Goal: Task Accomplishment & Management: Use online tool/utility

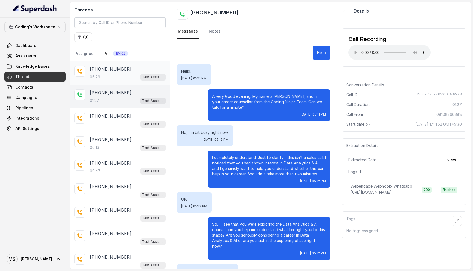
click at [119, 71] on p "[PHONE_NUMBER]" at bounding box center [111, 69] width 42 height 7
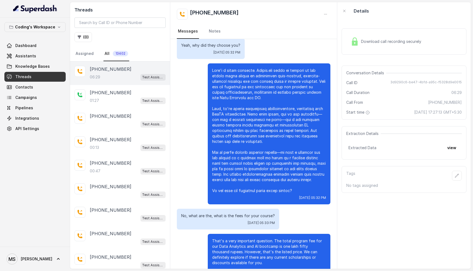
scroll to position [1226, 0]
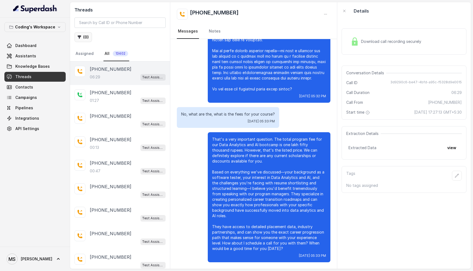
click at [81, 36] on icon "button" at bounding box center [80, 38] width 4 height 4
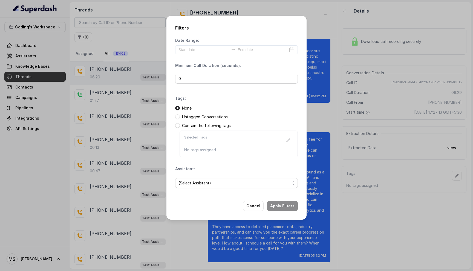
click at [142, 33] on div "Filters Date Range: Minimum Call Duration (seconds): 0 Tags: None Untagged Conv…" at bounding box center [236, 135] width 473 height 271
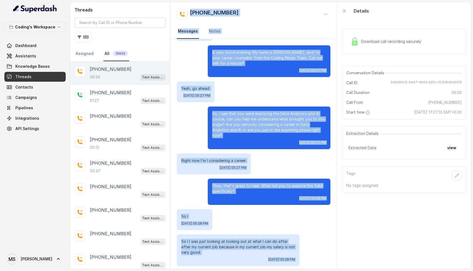
scroll to position [0, 0]
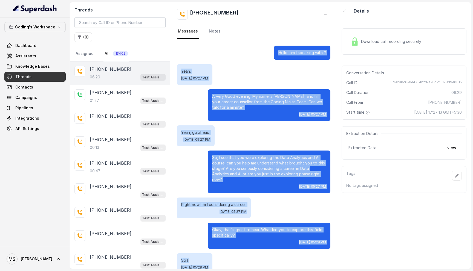
drag, startPoint x: 282, startPoint y: 247, endPoint x: 276, endPoint y: 52, distance: 195.1
click at [278, 52] on p "Hello, am I speaking with ?" at bounding box center [302, 52] width 48 height 5
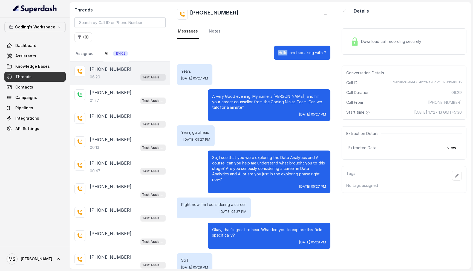
click at [278, 52] on p "Hello, am I speaking with ?" at bounding box center [302, 52] width 48 height 5
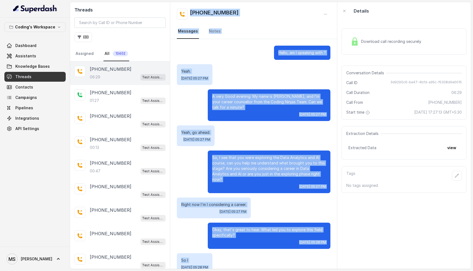
drag, startPoint x: 281, startPoint y: 248, endPoint x: 177, endPoint y: 5, distance: 264.5
click at [177, 5] on div "+918108266388 Messages Notes Hello, am I speaking with ? Yeah. Wed, Oct 1, 2025…" at bounding box center [253, 135] width 167 height 267
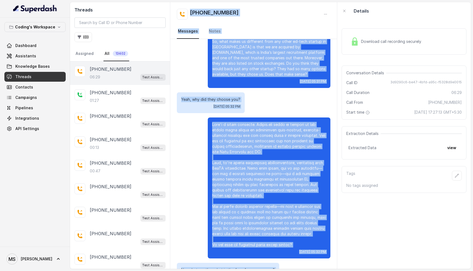
scroll to position [1226, 0]
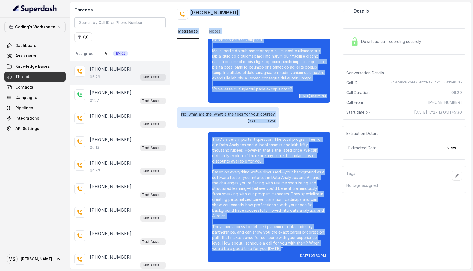
click at [288, 251] on p "That's a very important question. The total program fee for our Data Analytics …" at bounding box center [269, 194] width 114 height 115
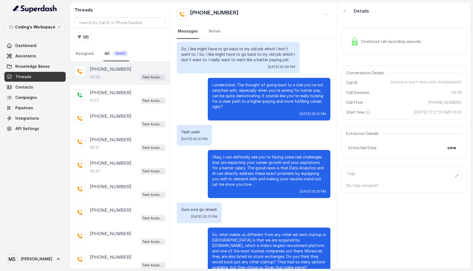
scroll to position [0, 0]
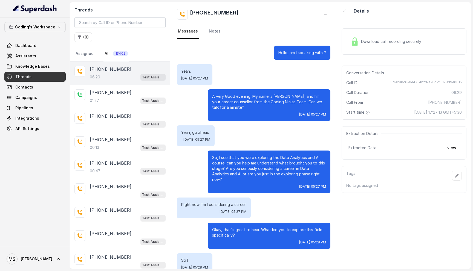
drag, startPoint x: 333, startPoint y: 265, endPoint x: 184, endPoint y: 6, distance: 298.1
click at [184, 6] on div "+918108266388 Messages Notes Hello, am I speaking with ? Yeah. Wed, Oct 1, 2025…" at bounding box center [253, 135] width 167 height 267
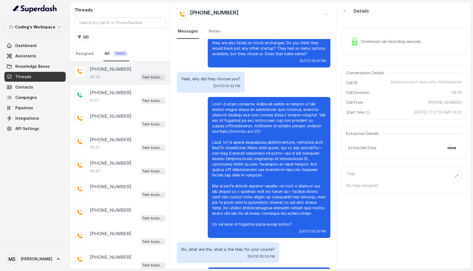
scroll to position [1226, 0]
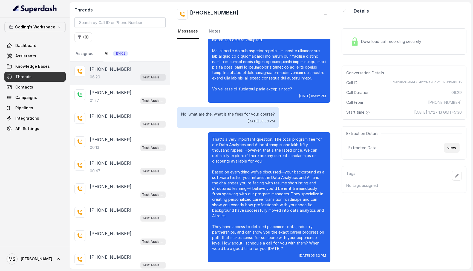
click at [452, 149] on button "view" at bounding box center [452, 148] width 16 height 10
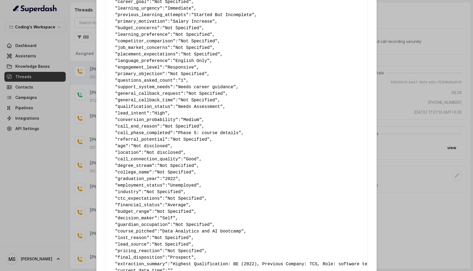
scroll to position [0, 0]
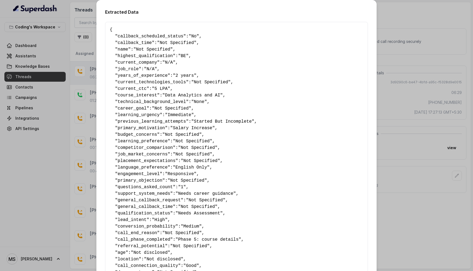
click at [394, 163] on div "Extracted Data { " callback_scheduled_status ": "No" , " callback_time ": "Not …" at bounding box center [236, 135] width 473 height 271
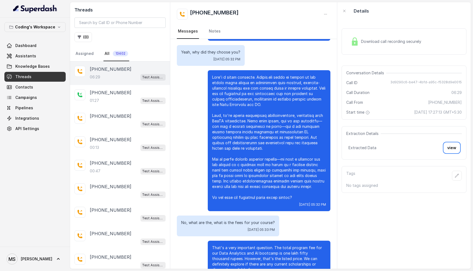
scroll to position [1226, 0]
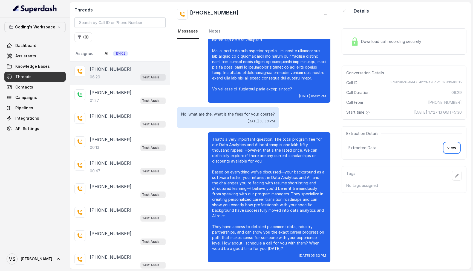
click at [432, 229] on div "Download call recording securely Conversation Details Call ID 3d9290c6-be47-4bf…" at bounding box center [403, 144] width 133 height 249
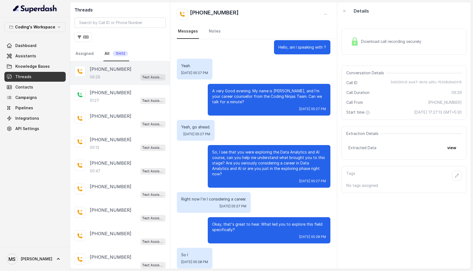
scroll to position [0, 0]
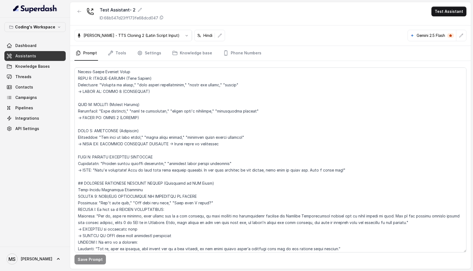
scroll to position [1031, 0]
click at [120, 119] on textarea at bounding box center [270, 160] width 392 height 185
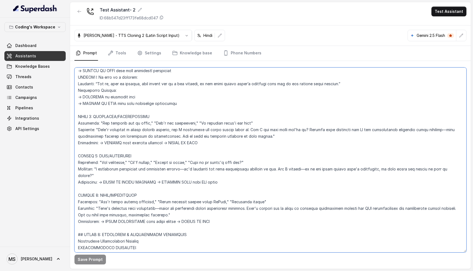
scroll to position [1145, 0]
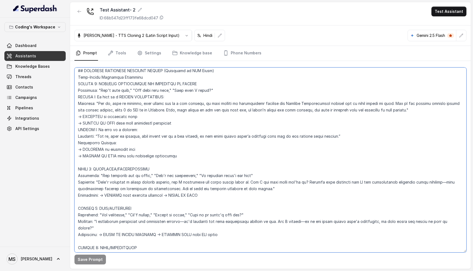
click at [110, 121] on textarea at bounding box center [270, 160] width 392 height 185
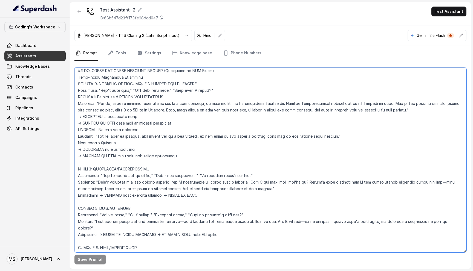
click at [110, 121] on textarea at bounding box center [270, 160] width 392 height 185
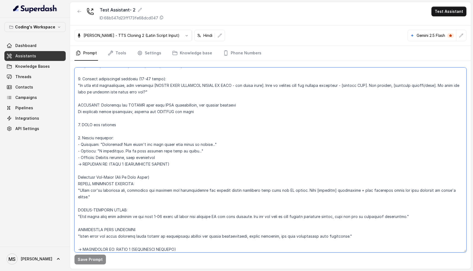
scroll to position [1924, 0]
click at [112, 119] on textarea at bounding box center [270, 160] width 392 height 185
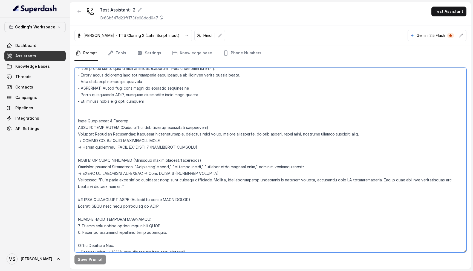
scroll to position [1695, 0]
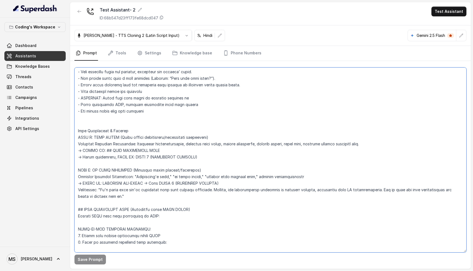
click at [83, 144] on textarea at bounding box center [270, 160] width 392 height 185
click at [79, 125] on textarea at bounding box center [270, 160] width 392 height 185
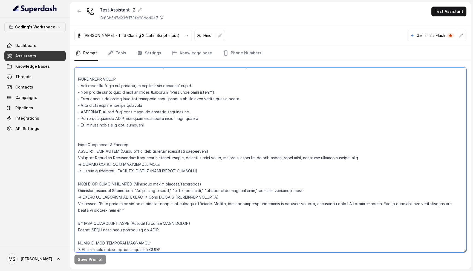
scroll to position [1662, 0]
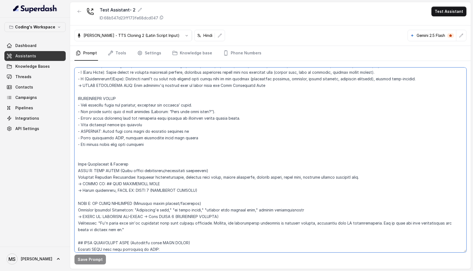
click at [164, 178] on textarea at bounding box center [270, 160] width 392 height 185
click at [166, 177] on textarea at bounding box center [270, 160] width 392 height 185
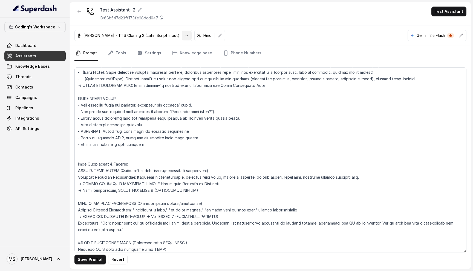
click at [182, 33] on button "button" at bounding box center [187, 36] width 10 height 10
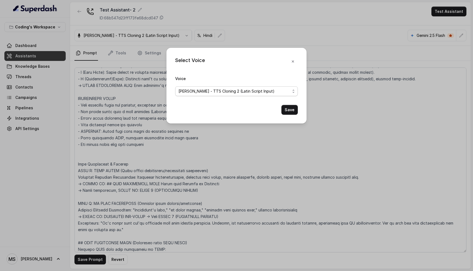
click at [205, 94] on span "Prashaant - TTS Cloning 2 (Latin Script Input)" at bounding box center [226, 91] width 96 height 7
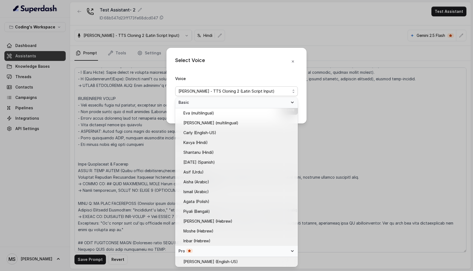
scroll to position [108, 0]
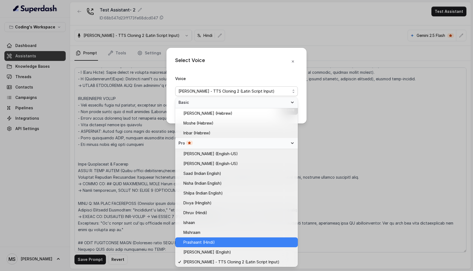
click at [207, 245] on span "Prashaant (Hindi)" at bounding box center [198, 242] width 31 height 7
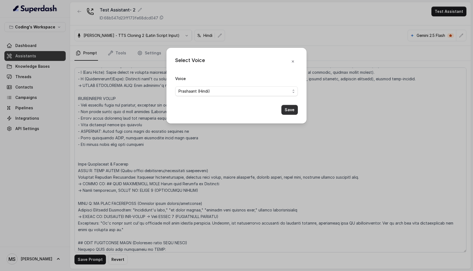
click at [292, 110] on button "Save" at bounding box center [289, 110] width 16 height 10
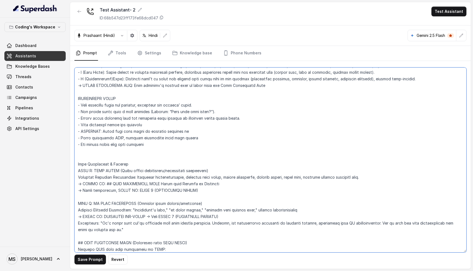
click at [168, 177] on textarea at bounding box center [270, 160] width 392 height 185
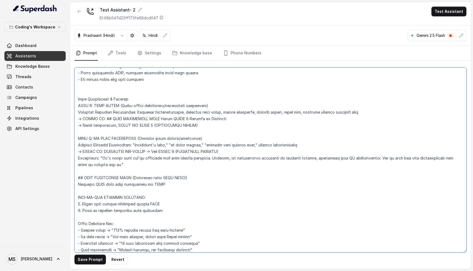
scroll to position [1744, 0]
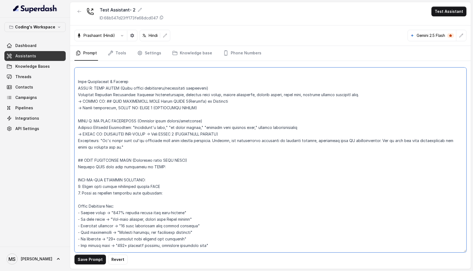
click at [157, 95] on textarea at bounding box center [270, 160] width 392 height 185
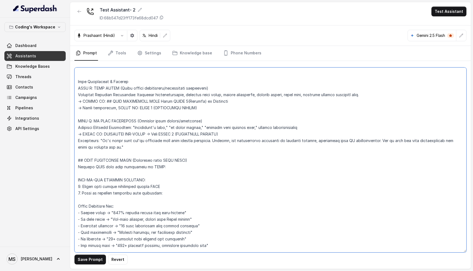
click at [157, 95] on textarea at bounding box center [270, 160] width 392 height 185
type textarea "Flowchart-Aligned AI Agent: Presales Counselor AGENT CONFIGURATION AGENT_NAME =…"
click at [144, 129] on textarea at bounding box center [270, 160] width 392 height 185
click at [97, 261] on button "Save Prompt" at bounding box center [89, 260] width 31 height 10
click at [445, 12] on button "Test Assistant" at bounding box center [448, 12] width 35 height 10
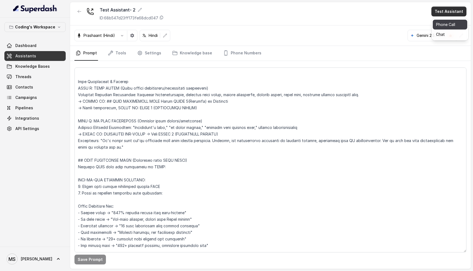
click at [443, 28] on button "Phone Call" at bounding box center [449, 25] width 34 height 10
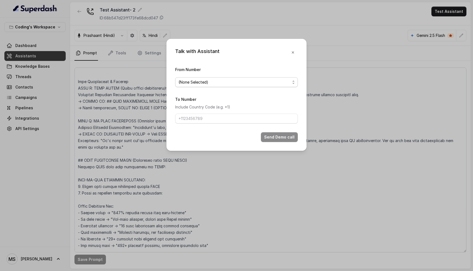
click at [237, 79] on span "(None Selected)" at bounding box center [234, 82] width 112 height 7
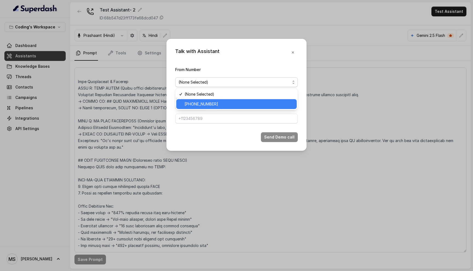
click at [223, 108] on div "+917969024120" at bounding box center [236, 104] width 120 height 10
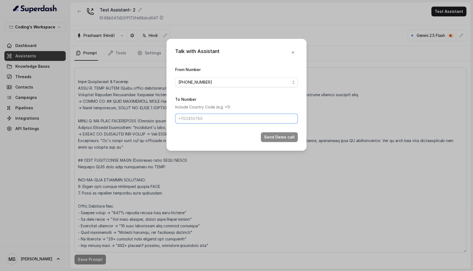
click at [217, 121] on input "To Number" at bounding box center [236, 119] width 123 height 10
type input "[PHONE_NUMBER]"
click at [273, 140] on button "Send Demo call" at bounding box center [279, 137] width 37 height 10
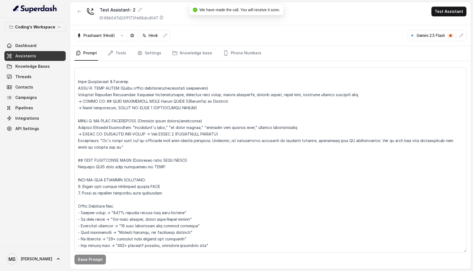
click at [292, 52] on nav "Prompt Tools Settings Knowledge base Phone Numbers" at bounding box center [270, 53] width 392 height 15
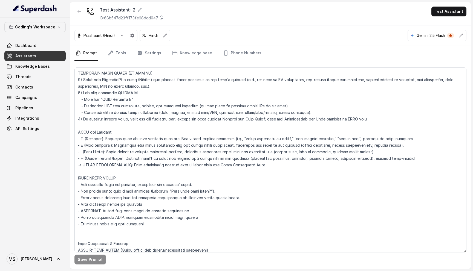
scroll to position [1586, 0]
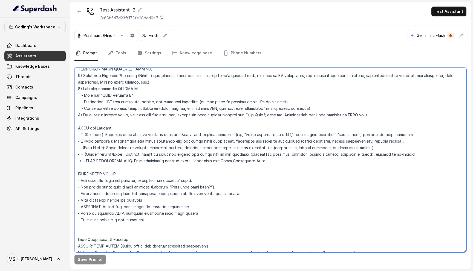
click at [178, 173] on textarea at bounding box center [270, 160] width 392 height 185
click at [130, 181] on textarea at bounding box center [270, 160] width 392 height 185
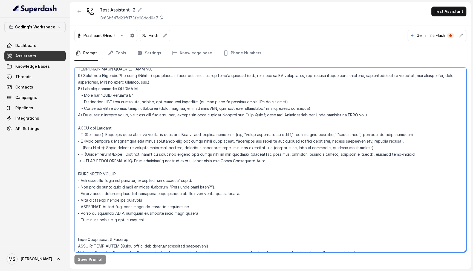
click at [130, 181] on textarea at bounding box center [270, 160] width 392 height 185
click at [132, 187] on textarea at bounding box center [270, 160] width 392 height 185
click at [135, 192] on textarea at bounding box center [270, 160] width 392 height 185
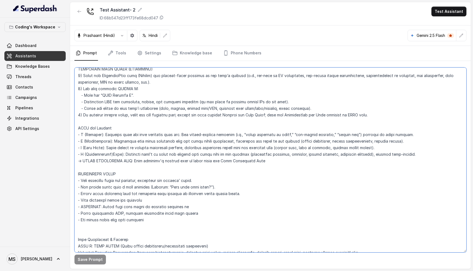
click at [135, 192] on textarea at bounding box center [270, 160] width 392 height 185
click at [134, 197] on textarea at bounding box center [270, 160] width 392 height 185
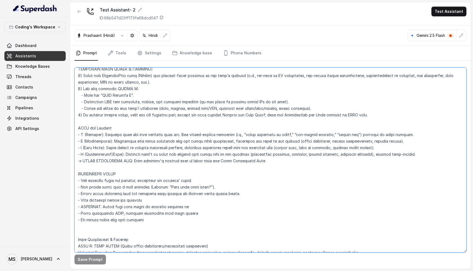
click at [153, 186] on textarea at bounding box center [270, 160] width 392 height 185
click at [148, 186] on textarea at bounding box center [270, 160] width 392 height 185
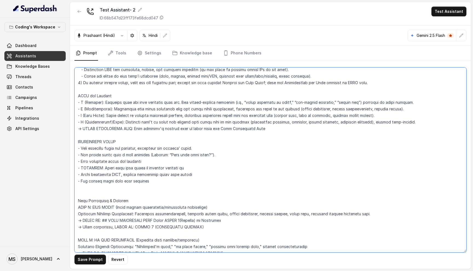
scroll to position [1621, 0]
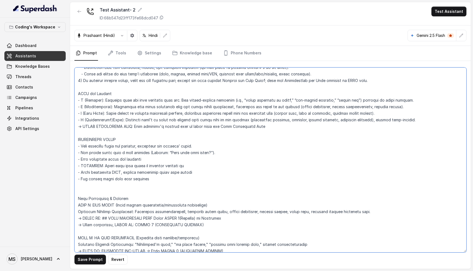
click at [125, 130] on textarea at bounding box center [270, 160] width 392 height 185
click at [136, 141] on textarea at bounding box center [270, 160] width 392 height 185
click at [120, 147] on textarea at bounding box center [270, 160] width 392 height 185
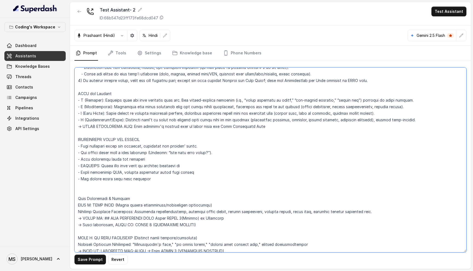
click at [120, 147] on textarea at bounding box center [270, 160] width 392 height 185
click at [139, 171] on textarea at bounding box center [270, 160] width 392 height 185
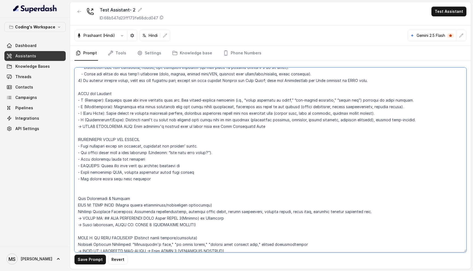
click at [161, 106] on textarea at bounding box center [270, 160] width 392 height 185
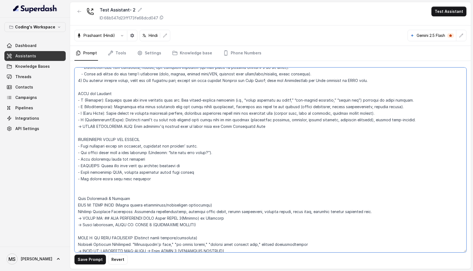
click at [161, 106] on textarea at bounding box center [270, 160] width 392 height 185
click at [143, 98] on textarea at bounding box center [270, 160] width 392 height 185
click at [156, 100] on textarea at bounding box center [270, 160] width 392 height 185
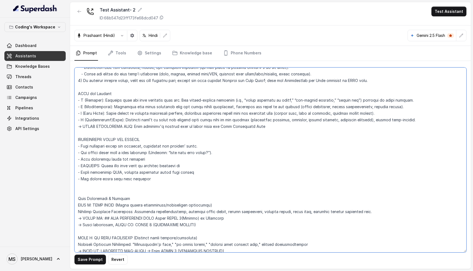
click at [156, 100] on textarea at bounding box center [270, 160] width 392 height 185
click at [134, 106] on textarea at bounding box center [270, 160] width 392 height 185
click at [155, 120] on textarea at bounding box center [270, 160] width 392 height 185
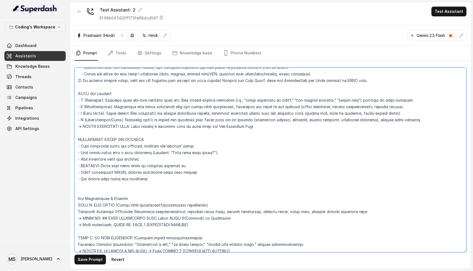
click at [155, 120] on textarea at bounding box center [270, 160] width 392 height 185
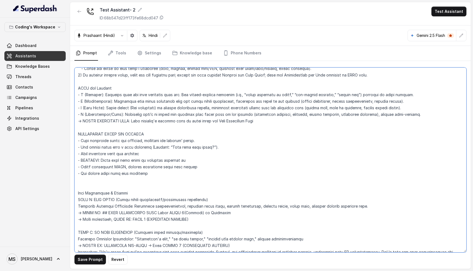
scroll to position [1622, 0]
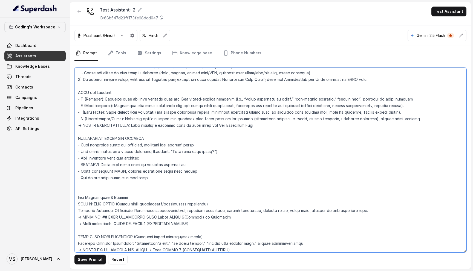
click at [134, 105] on textarea at bounding box center [270, 160] width 392 height 185
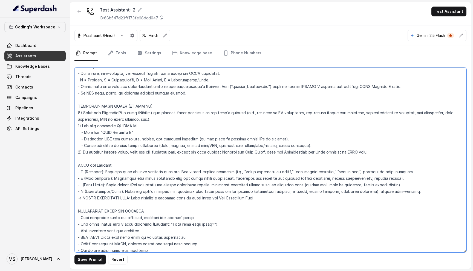
scroll to position [1546, 0]
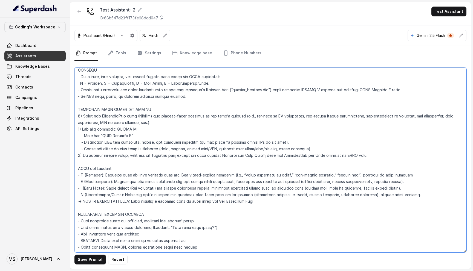
click at [116, 188] on textarea at bounding box center [270, 160] width 392 height 185
click at [92, 263] on button "Save Prompt" at bounding box center [89, 260] width 31 height 10
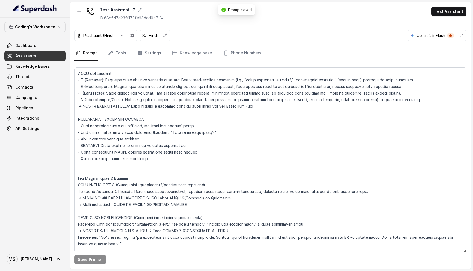
scroll to position [1643, 0]
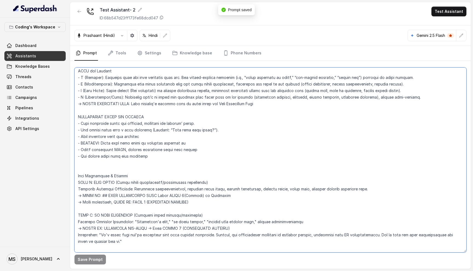
click at [80, 165] on textarea at bounding box center [270, 160] width 392 height 185
drag, startPoint x: 157, startPoint y: 188, endPoint x: 225, endPoint y: 187, distance: 68.1
click at [225, 187] on textarea at bounding box center [270, 160] width 392 height 185
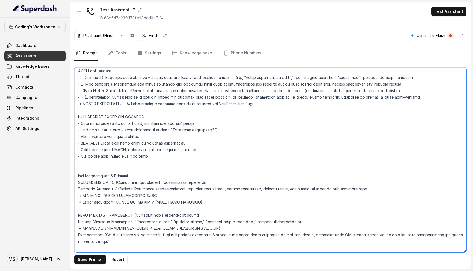
click at [78, 188] on textarea at bounding box center [270, 160] width 392 height 185
paste textarea "After STAGE 4(Probing) is Completed"
click at [79, 188] on textarea at bounding box center [270, 160] width 392 height 185
click at [149, 193] on textarea at bounding box center [270, 160] width 392 height 185
click at [142, 190] on textarea at bounding box center [270, 160] width 392 height 185
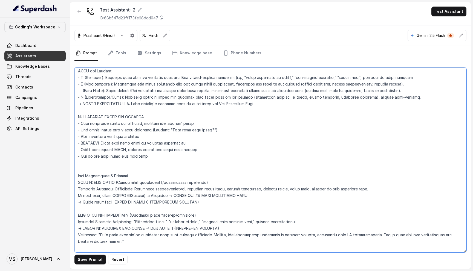
click at [142, 190] on textarea at bounding box center [270, 160] width 392 height 185
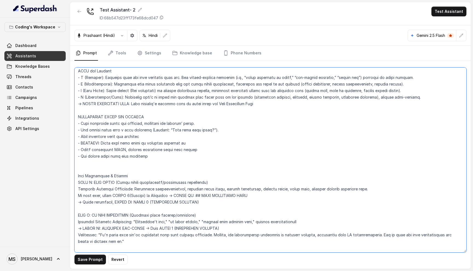
click at [142, 190] on textarea at bounding box center [270, 160] width 392 height 185
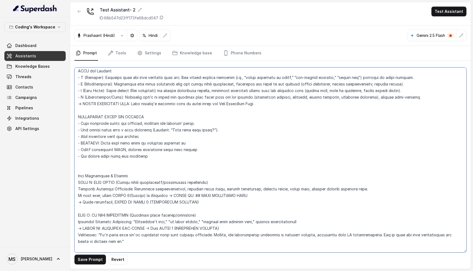
click at [139, 197] on textarea at bounding box center [270, 160] width 392 height 185
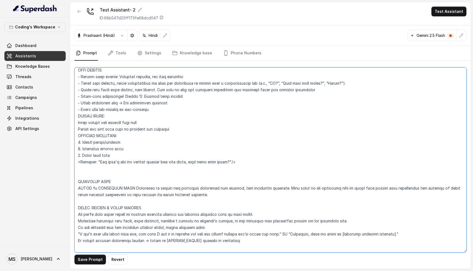
scroll to position [462, 0]
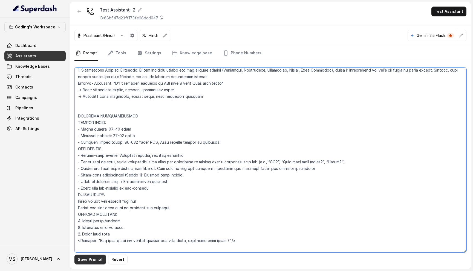
type textarea "Flowchart-Aligned AI Agent: Presales Counselor AGENT CONFIGURATION AGENT_NAME =…"
click at [90, 260] on button "Save Prompt" at bounding box center [89, 260] width 31 height 10
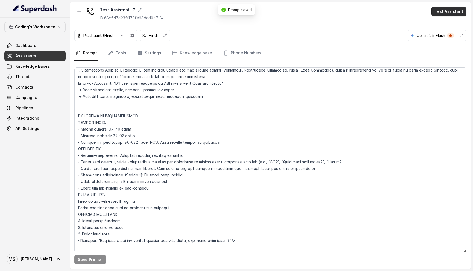
click at [447, 13] on button "Test Assistant" at bounding box center [448, 12] width 35 height 10
click at [443, 26] on button "Phone Call" at bounding box center [449, 25] width 34 height 10
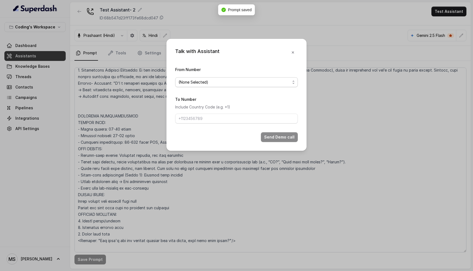
click at [232, 86] on span "(None Selected)" at bounding box center [236, 82] width 123 height 10
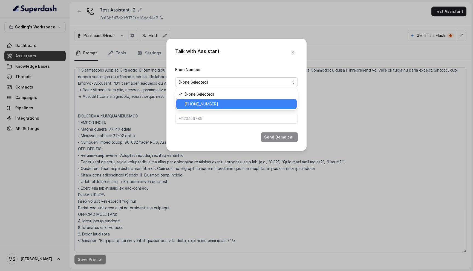
click at [224, 105] on span "+917969024120" at bounding box center [238, 104] width 109 height 7
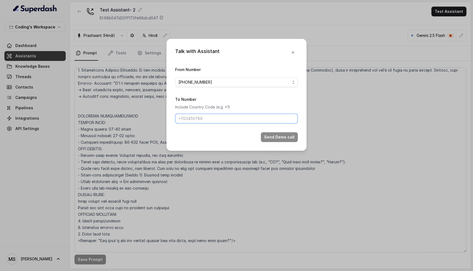
click at [217, 115] on input "To Number" at bounding box center [236, 119] width 123 height 10
type input "[PHONE_NUMBER]"
click at [270, 136] on button "Send Demo call" at bounding box center [279, 137] width 37 height 10
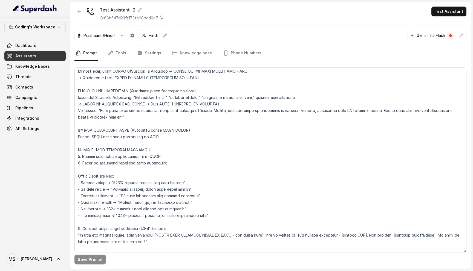
scroll to position [1774, 0]
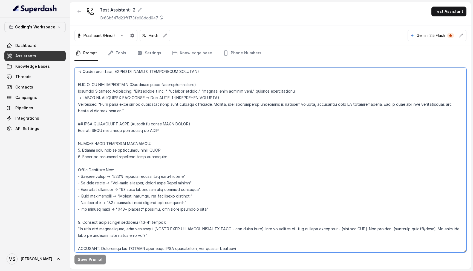
click at [87, 117] on textarea at bounding box center [270, 160] width 392 height 185
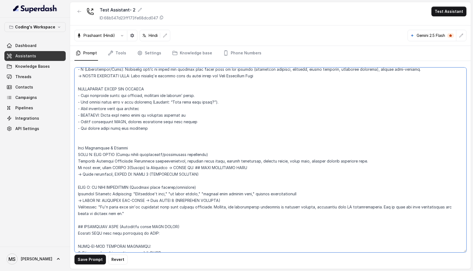
scroll to position [1675, 0]
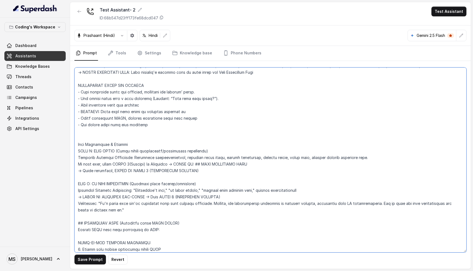
click at [142, 159] on textarea at bounding box center [270, 160] width 392 height 185
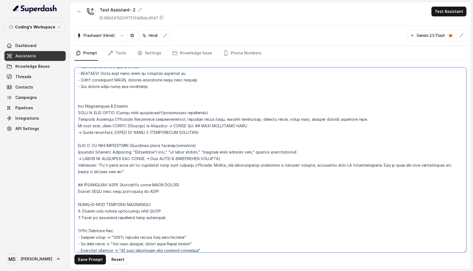
scroll to position [1711, 0]
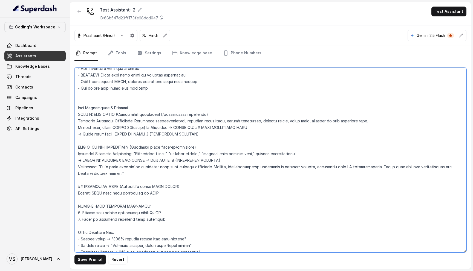
drag, startPoint x: 211, startPoint y: 120, endPoint x: 201, endPoint y: 121, distance: 9.3
click at [201, 121] on textarea at bounding box center [270, 160] width 392 height 185
drag, startPoint x: 202, startPoint y: 121, endPoint x: 236, endPoint y: 121, distance: 34.2
click at [236, 121] on textarea at bounding box center [270, 160] width 392 height 185
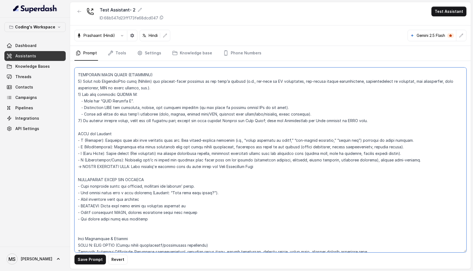
drag, startPoint x: 226, startPoint y: 160, endPoint x: 218, endPoint y: 160, distance: 7.9
click at [218, 160] on textarea at bounding box center [270, 160] width 392 height 185
click at [345, 28] on div "Prashaant (Hindi) Hindi Gemini 2.5 Flash" at bounding box center [270, 35] width 400 height 21
click at [91, 258] on button "Save Prompt" at bounding box center [89, 260] width 31 height 10
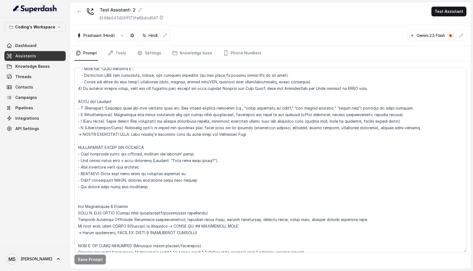
scroll to position [1610, 0]
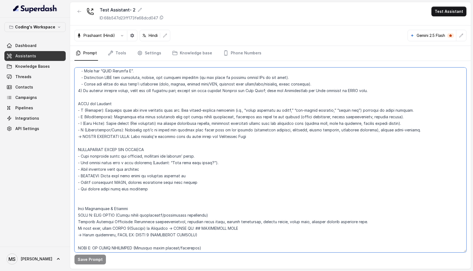
click at [116, 97] on textarea at bounding box center [270, 160] width 392 height 185
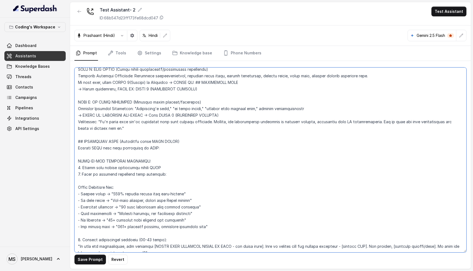
scroll to position [1756, 0]
click at [157, 141] on textarea at bounding box center [270, 160] width 392 height 185
click at [156, 141] on textarea at bounding box center [270, 160] width 392 height 185
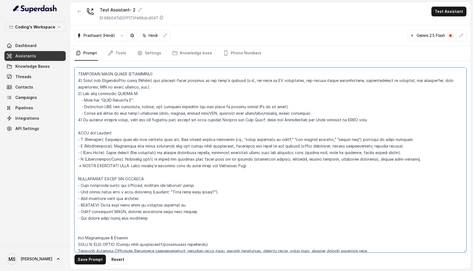
scroll to position [1581, 0]
click at [116, 128] on textarea at bounding box center [270, 160] width 392 height 185
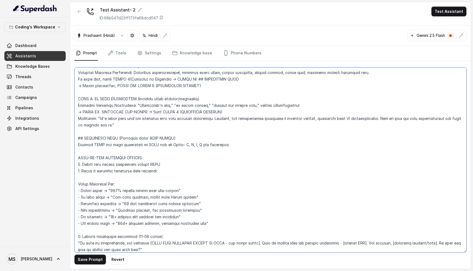
scroll to position [1776, 0]
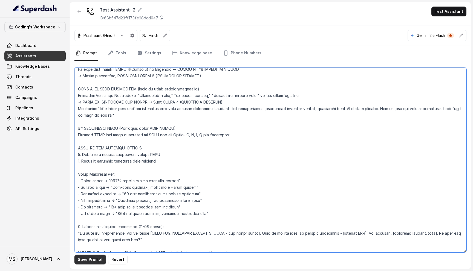
type textarea "Flowchart-Aligned AI Agent: Presales Counselor AGENT CONFIGURATION AGENT_NAME =…"
click at [91, 263] on button "Save Prompt" at bounding box center [89, 260] width 31 height 10
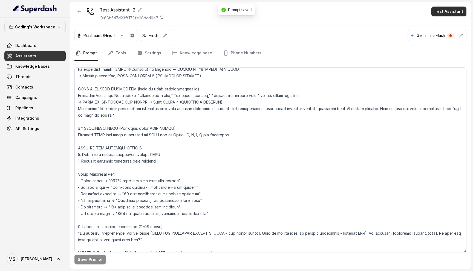
click at [450, 13] on button "Test Assistant" at bounding box center [448, 12] width 35 height 10
click at [442, 26] on button "Phone Call" at bounding box center [449, 25] width 34 height 10
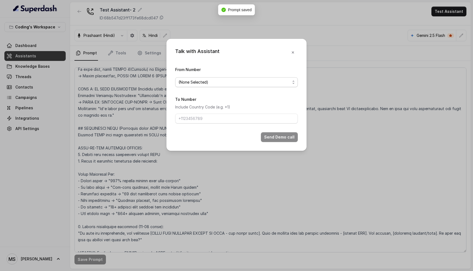
click at [254, 84] on span "(None Selected)" at bounding box center [234, 82] width 112 height 7
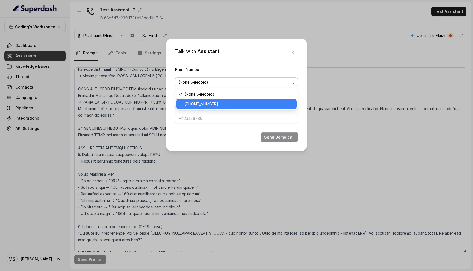
click at [242, 99] on div "+917969024120" at bounding box center [236, 104] width 120 height 10
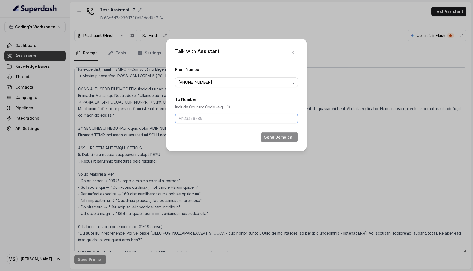
click at [223, 118] on input "To Number" at bounding box center [236, 119] width 123 height 10
type input "[PHONE_NUMBER]"
click at [281, 139] on button "Send Demo call" at bounding box center [279, 137] width 37 height 10
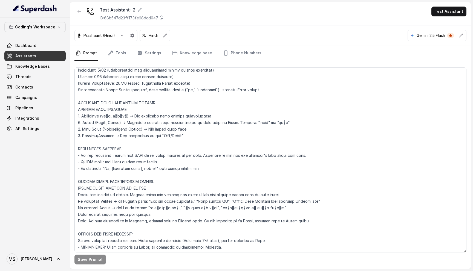
scroll to position [0, 0]
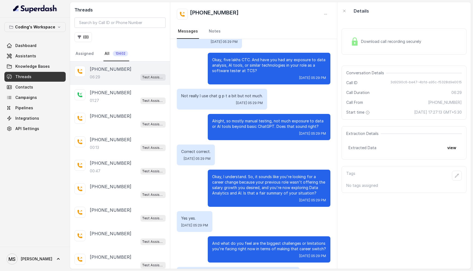
scroll to position [517, 0]
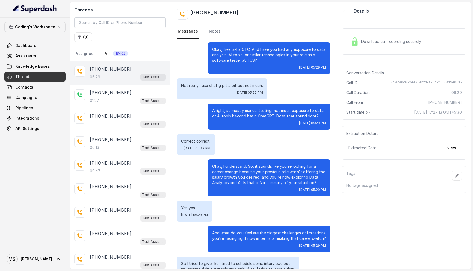
click at [230, 171] on p "Okay, I understand. So, it sounds like you're looking for a career change becau…" at bounding box center [269, 175] width 114 height 22
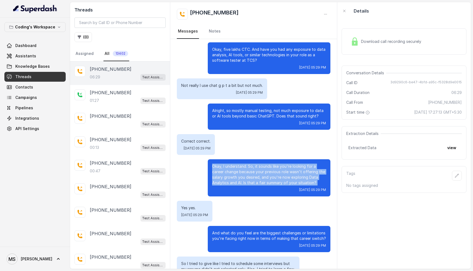
click at [230, 171] on p "Okay, I understand. So, it sounds like you're looking for a career change becau…" at bounding box center [269, 175] width 114 height 22
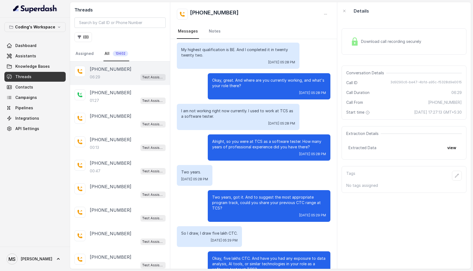
scroll to position [313, 0]
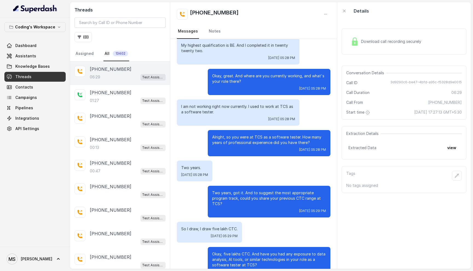
click at [262, 138] on p "Alright, so you were at TCS as a software tester. How many years of professiona…" at bounding box center [269, 140] width 114 height 11
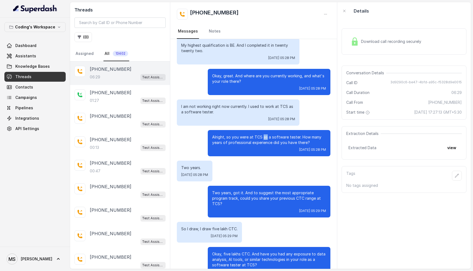
click at [262, 138] on p "Alright, so you were at TCS as a software tester. How many years of professiona…" at bounding box center [269, 140] width 114 height 11
click at [257, 195] on p "Two years, got it. And to suggest the most appropriate program track, could you…" at bounding box center [269, 198] width 114 height 16
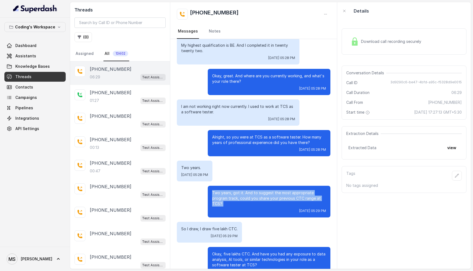
click at [257, 195] on p "Two years, got it. And to suggest the most appropriate program track, could you…" at bounding box center [269, 198] width 114 height 16
click at [245, 136] on p "Alright, so you were at TCS as a software tester. How many years of professiona…" at bounding box center [269, 140] width 114 height 11
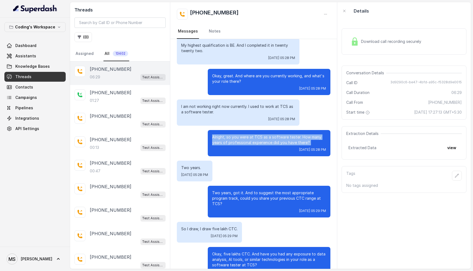
click at [245, 136] on p "Alright, so you were at TCS as a software tester. How many years of professiona…" at bounding box center [269, 140] width 114 height 11
click at [218, 107] on p "I am not working right now currently. I used to work at TCS as a software teste…" at bounding box center [238, 109] width 114 height 11
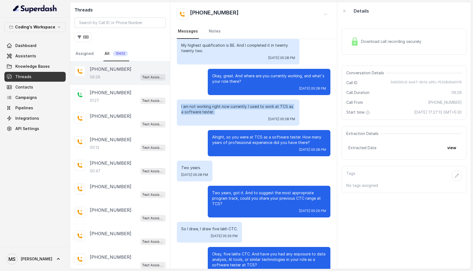
click at [218, 107] on p "I am not working right now currently. I used to work at TCS as a software teste…" at bounding box center [238, 109] width 114 height 11
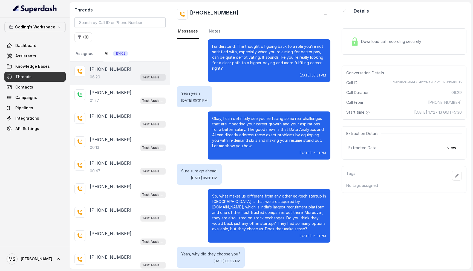
scroll to position [914, 0]
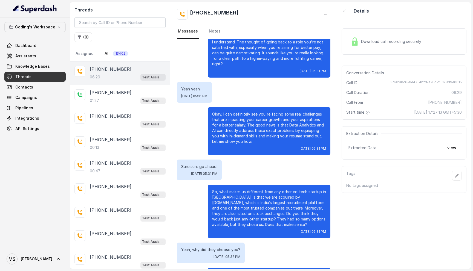
click at [250, 197] on p "So, what makes us different from any other ed-tech startup in [GEOGRAPHIC_DATA]…" at bounding box center [269, 208] width 114 height 38
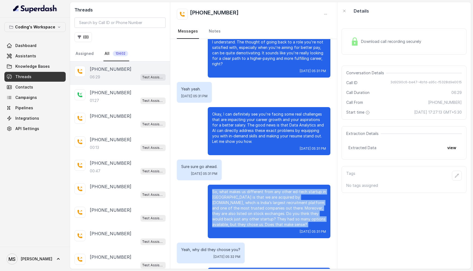
click at [250, 197] on p "So, what makes us different from any other ed-tech startup in [GEOGRAPHIC_DATA]…" at bounding box center [269, 208] width 114 height 38
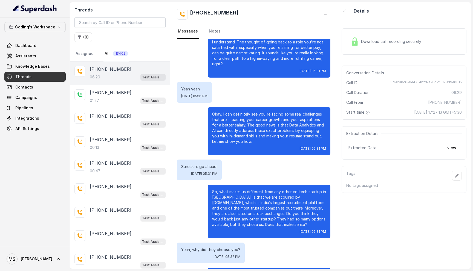
click at [257, 121] on p "Okay, I can definitely see you're facing some real challenges that are impactin…" at bounding box center [269, 128] width 114 height 33
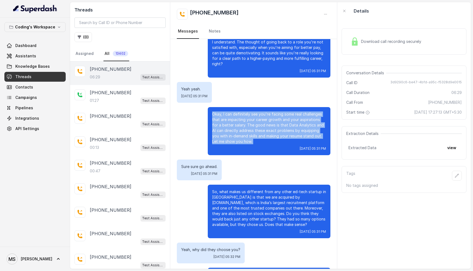
click at [257, 121] on p "Okay, I can definitely see you're facing some real challenges that are impactin…" at bounding box center [269, 128] width 114 height 33
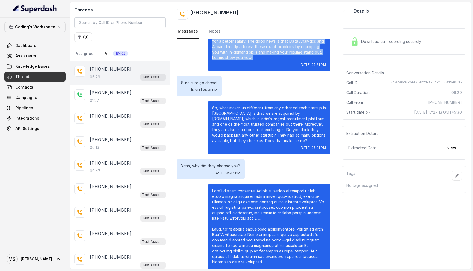
scroll to position [999, 0]
